Goal: Find specific page/section: Find specific page/section

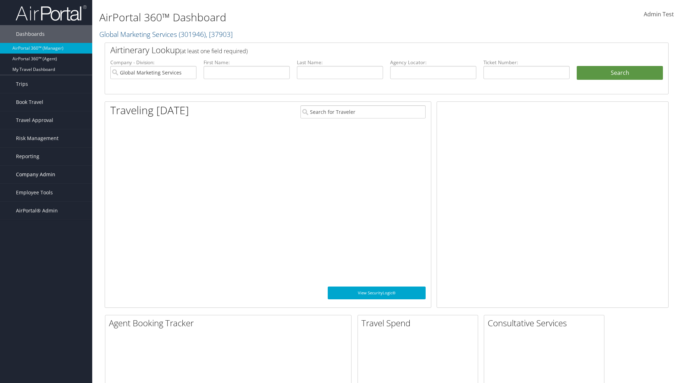
click at [46, 174] on span "Company Admin" at bounding box center [35, 175] width 39 height 18
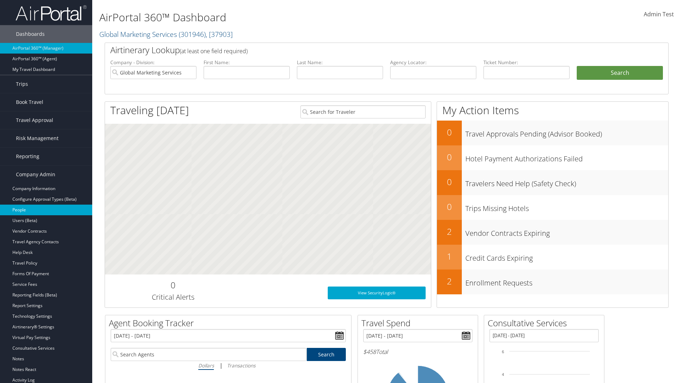
click at [46, 210] on link "People" at bounding box center [46, 210] width 92 height 11
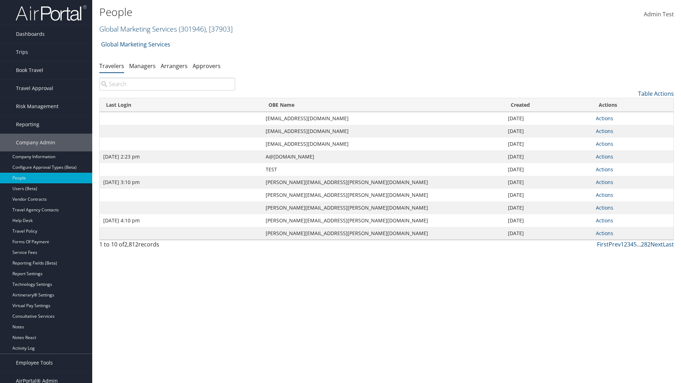
click at [137, 29] on link "Global Marketing Services ( 301946 ) , [ 37903 ]" at bounding box center [165, 29] width 133 height 10
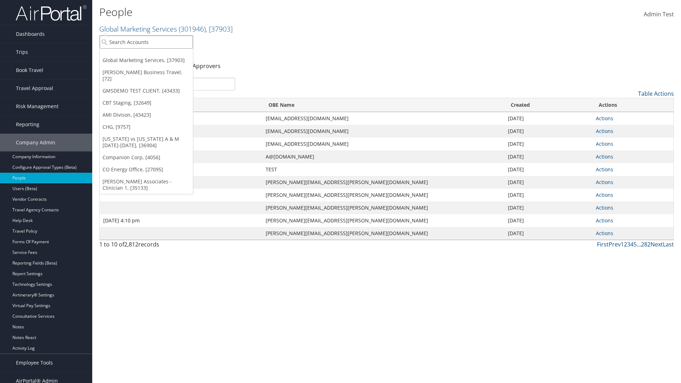
click at [146, 42] on input "search" at bounding box center [146, 41] width 93 height 13
type input "CBTSTG"
click at [146, 55] on div "CBT Staging (CBTSTG), [32649]" at bounding box center [146, 55] width 101 height 6
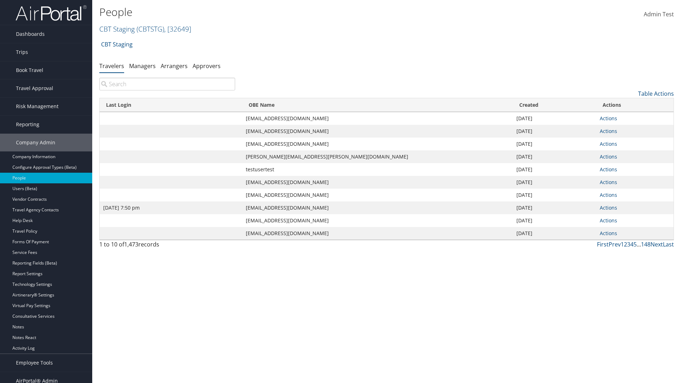
click at [167, 84] on input "search" at bounding box center [167, 84] width 136 height 13
type input "Jan 9, 2024 7:50 pm"
